Goal: Task Accomplishment & Management: Use online tool/utility

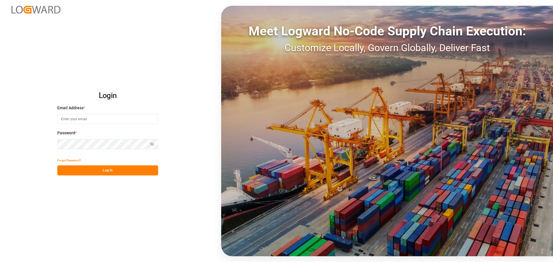
type input "[PERSON_NAME][EMAIL_ADDRESS][PERSON_NAME][DOMAIN_NAME]"
click at [145, 173] on button "Log In" at bounding box center [107, 171] width 101 height 10
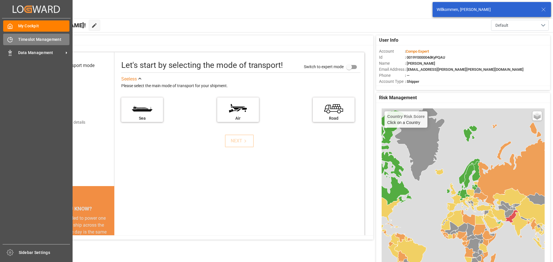
click at [24, 37] on span "Timeslot Management" at bounding box center [44, 40] width 52 height 6
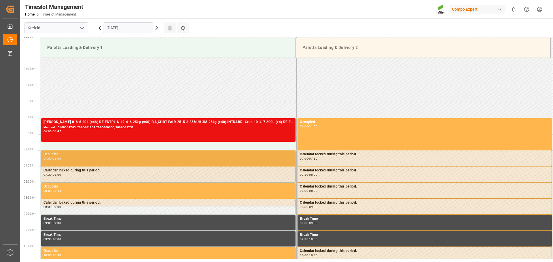
scroll to position [107, 0]
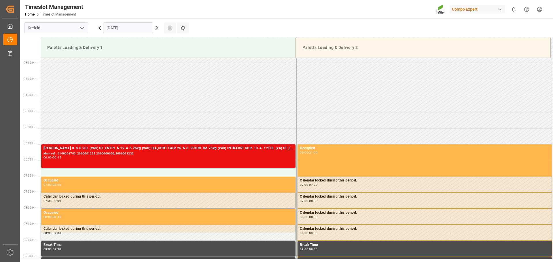
click at [123, 27] on input "[DATE]" at bounding box center [128, 27] width 50 height 11
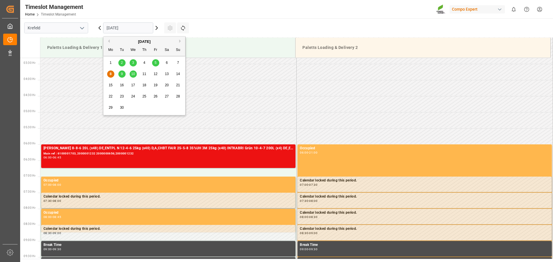
click at [158, 63] on div "5" at bounding box center [155, 63] width 7 height 7
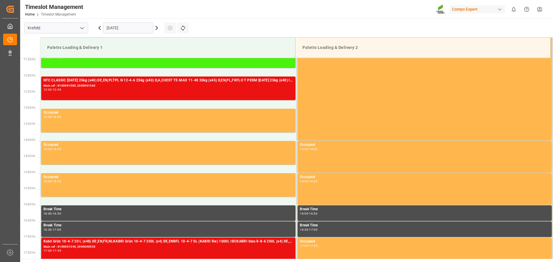
scroll to position [366, 0]
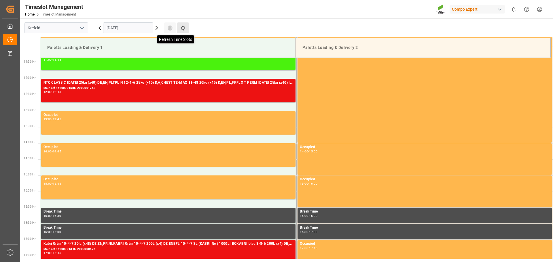
click at [186, 30] on icon at bounding box center [183, 28] width 6 height 6
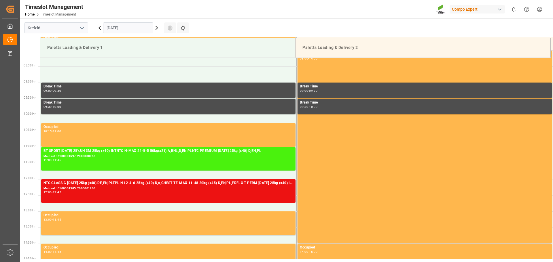
scroll to position [280, 0]
